Goal: Check status: Check status

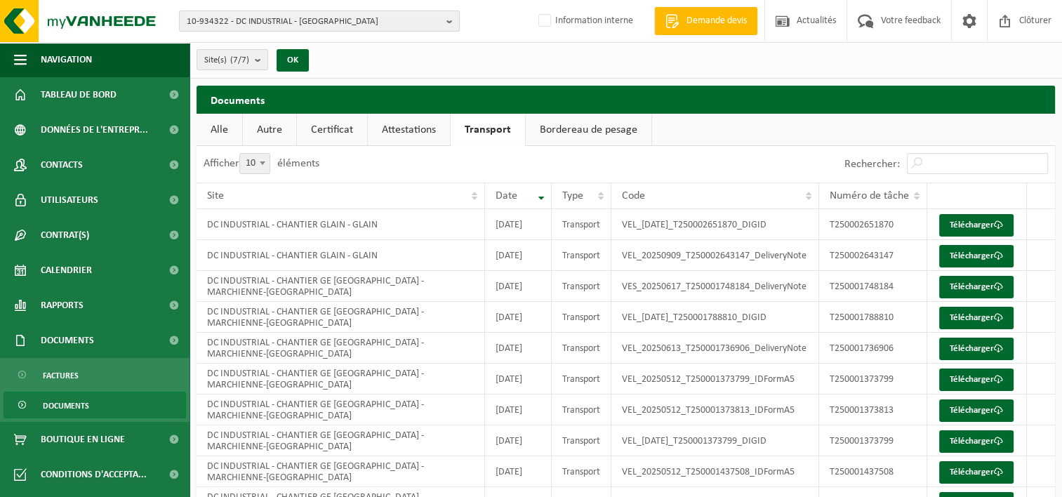
click at [283, 28] on span "10-934322 - DC INDUSTRIAL - IXELLES" at bounding box center [314, 21] width 254 height 21
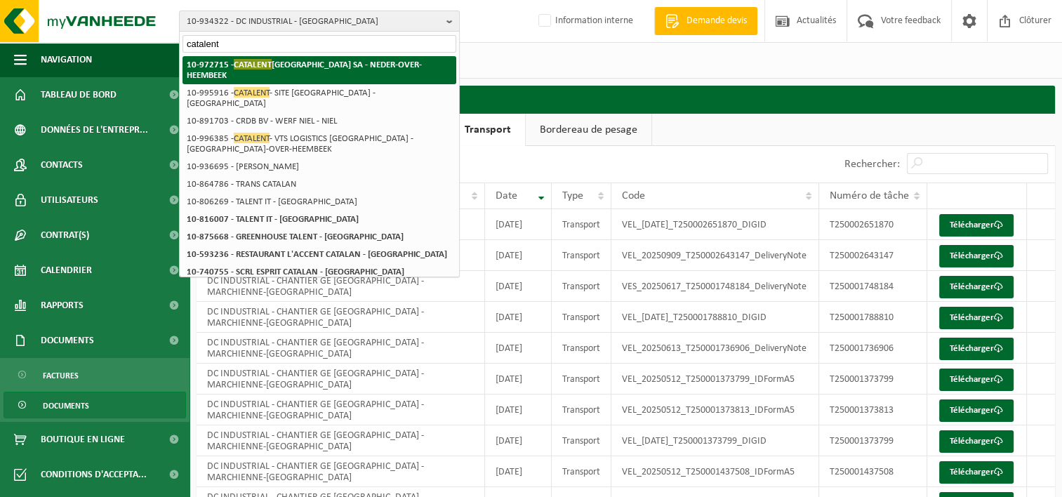
type input "catalent"
click at [308, 64] on strong "10-972715 - CATALENT BELGIUM SA - NEDER-OVER-HEEMBEEK" at bounding box center [304, 69] width 235 height 21
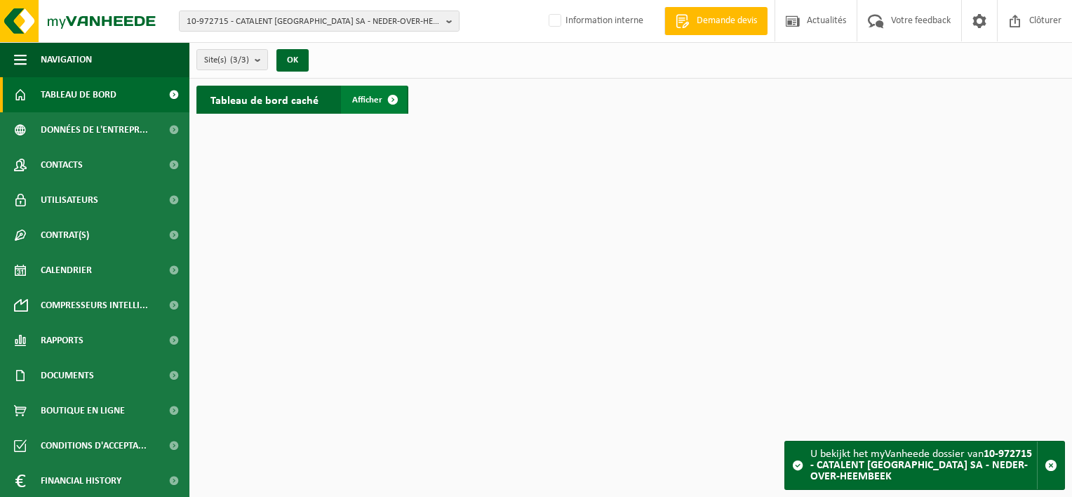
click at [374, 104] on span "Afficher" at bounding box center [367, 99] width 30 height 9
